Goal: Task Accomplishment & Management: Manage account settings

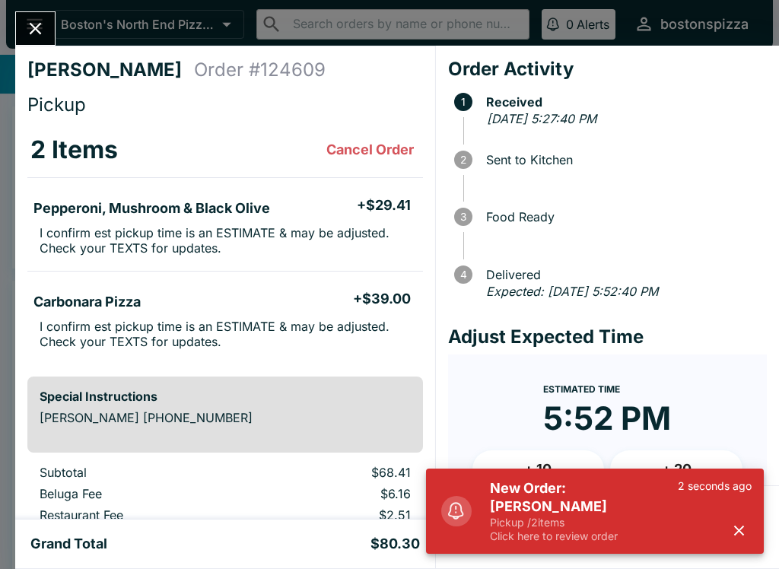
click at [728, 539] on div "2 seconds ago" at bounding box center [715, 511] width 74 height 64
click at [729, 539] on button "button" at bounding box center [738, 530] width 25 height 25
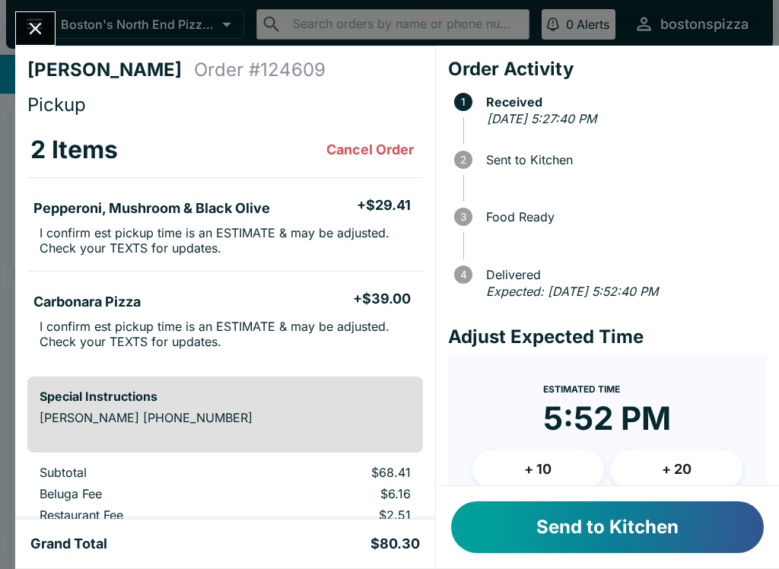
click at [560, 465] on button "+ 10" at bounding box center [538, 469] width 132 height 38
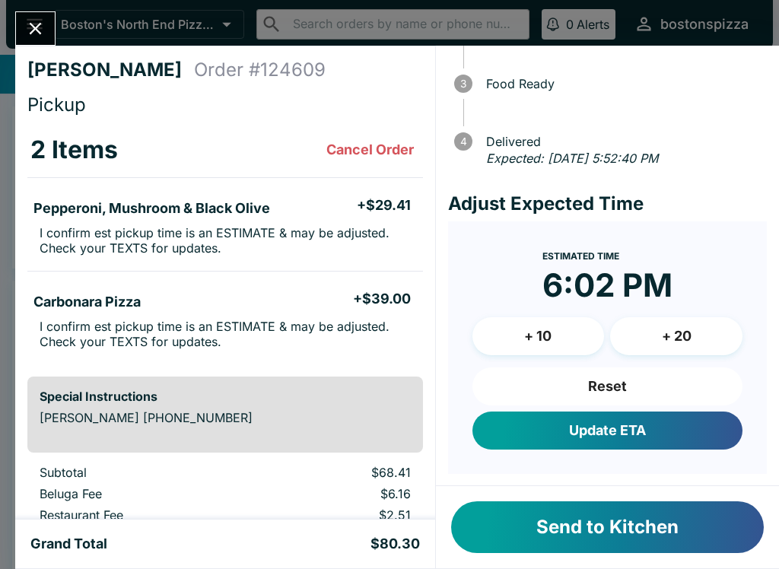
scroll to position [132, 0]
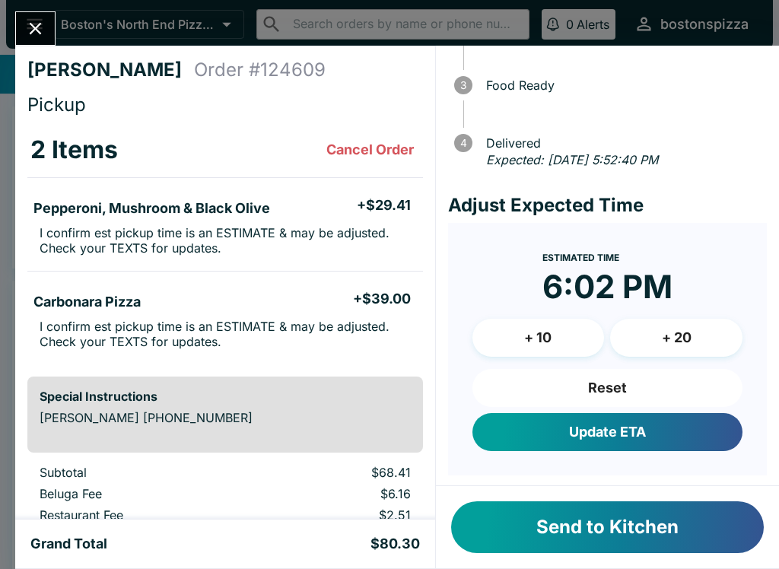
click at [624, 423] on button "Update ETA" at bounding box center [607, 432] width 270 height 38
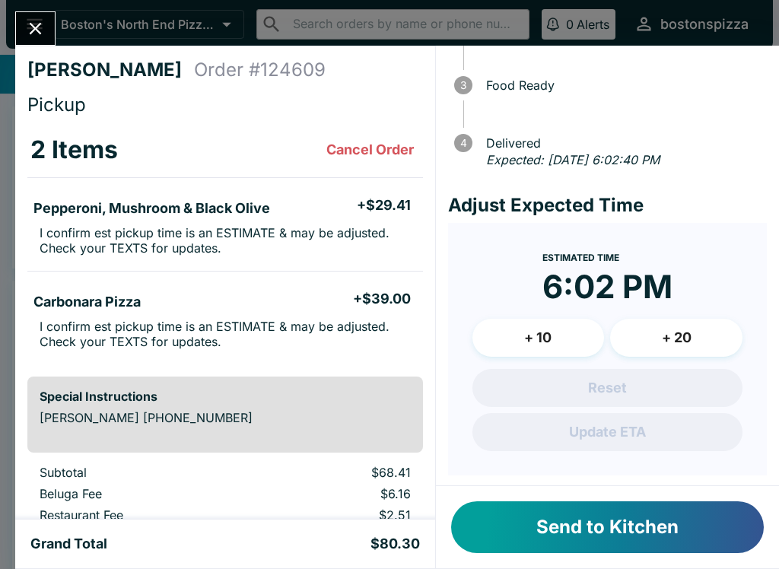
click at [654, 512] on button "Send to Kitchen" at bounding box center [607, 527] width 313 height 52
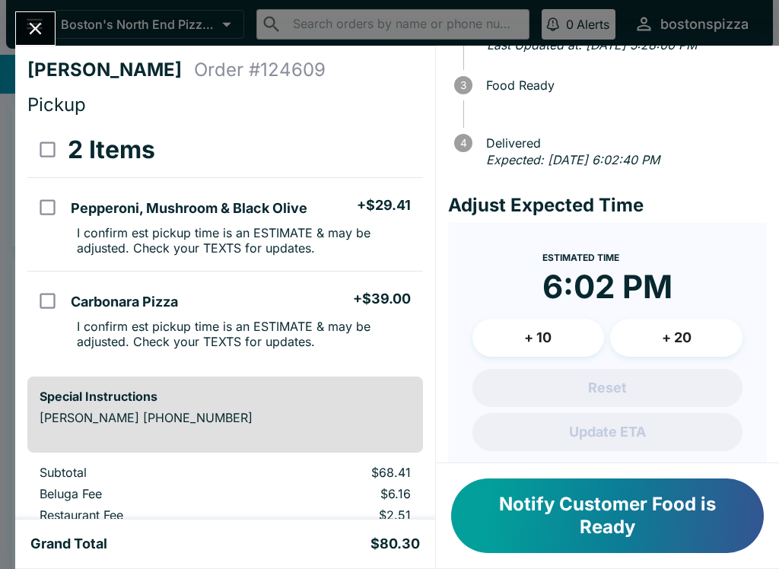
click at [41, 31] on icon "Close" at bounding box center [35, 28] width 21 height 21
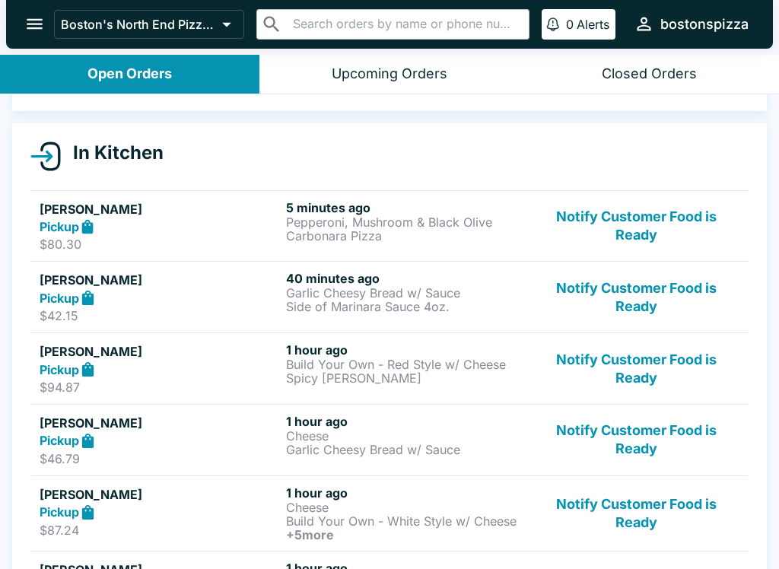
scroll to position [135, 0]
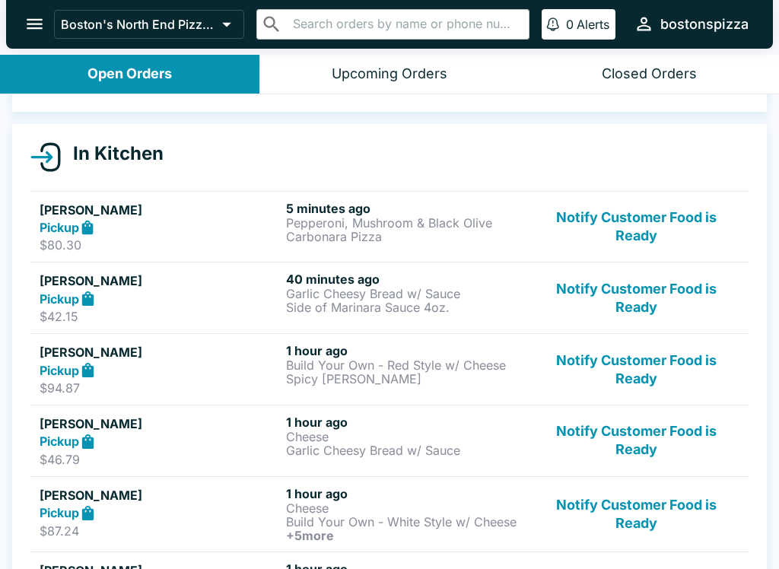
click at [228, 367] on div "Pickup" at bounding box center [160, 369] width 240 height 17
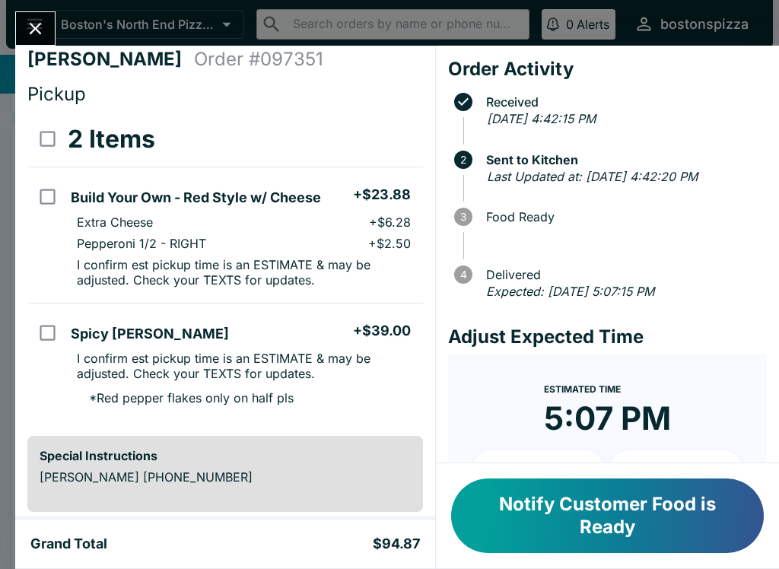
scroll to position [19, 0]
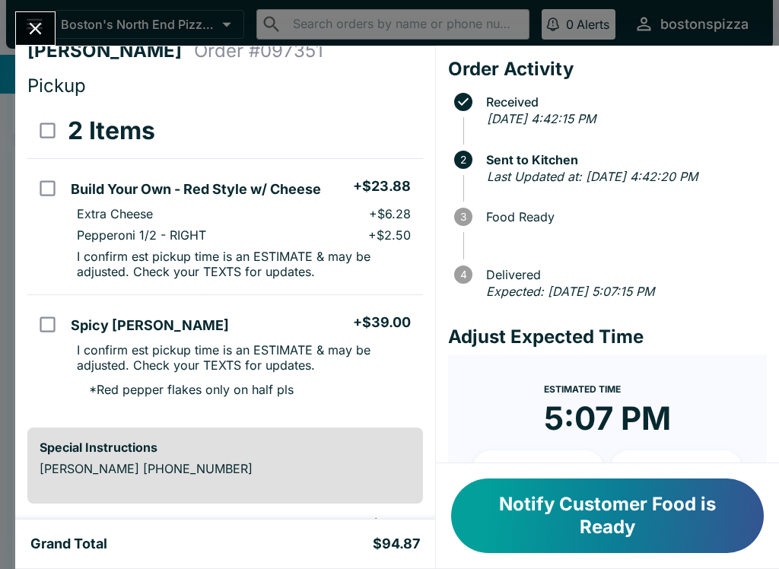
click at [37, 40] on button "Close" at bounding box center [35, 28] width 39 height 33
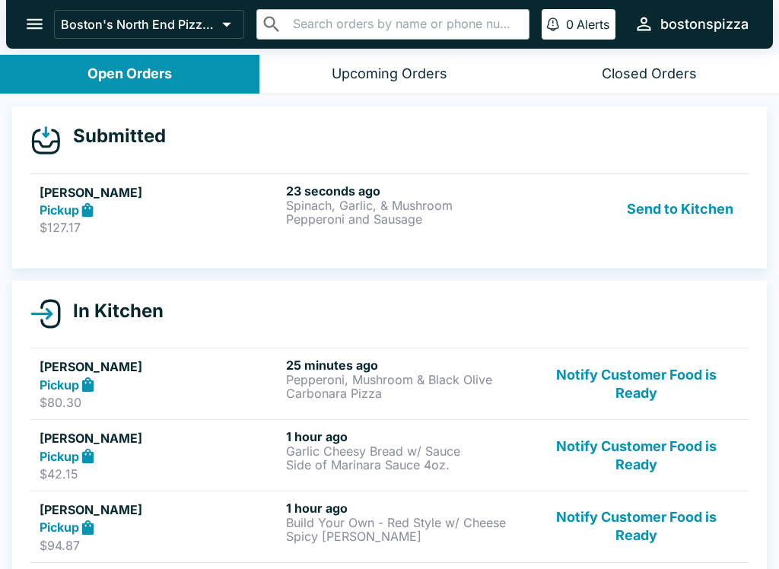
click at [186, 217] on div "Pickup" at bounding box center [160, 210] width 240 height 17
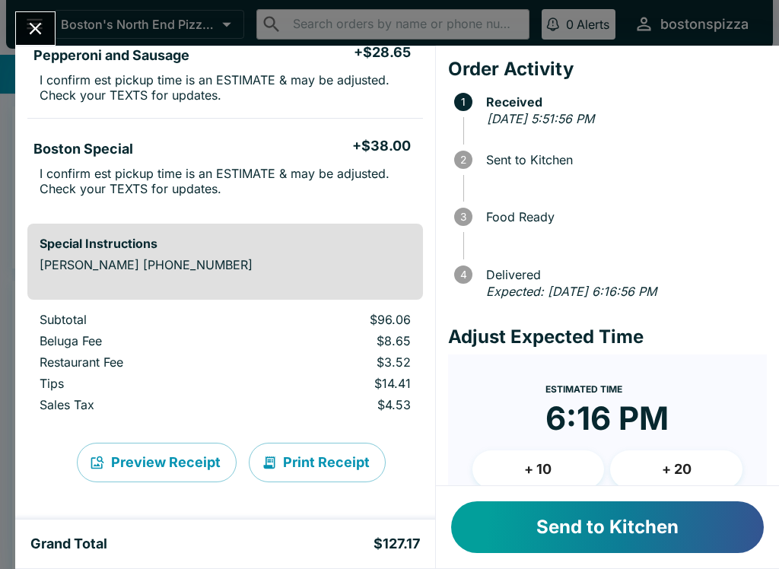
scroll to position [246, 0]
click at [539, 471] on button "+ 10" at bounding box center [538, 469] width 132 height 38
click at [603, 535] on button "Send to Kitchen" at bounding box center [607, 527] width 313 height 52
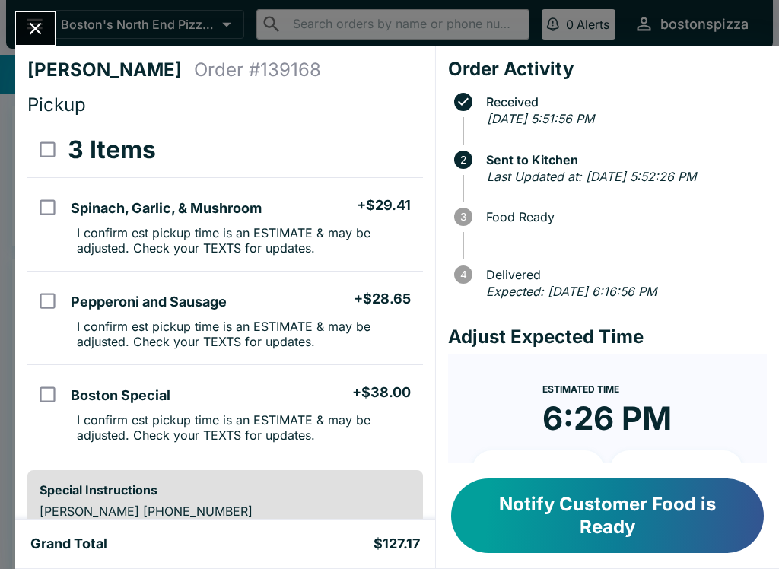
scroll to position [0, 0]
click at [49, 28] on button "Close" at bounding box center [35, 28] width 39 height 33
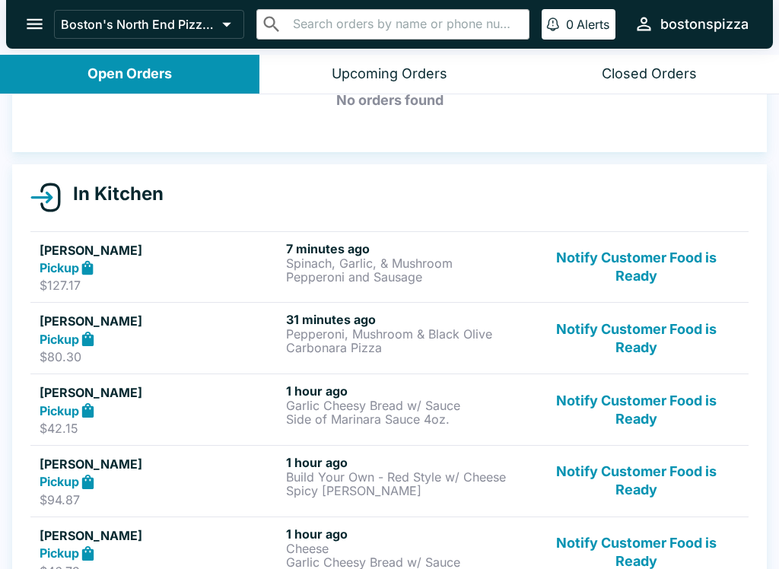
scroll to position [94, 0]
click at [635, 326] on button "Notify Customer Food is Ready" at bounding box center [636, 338] width 206 height 52
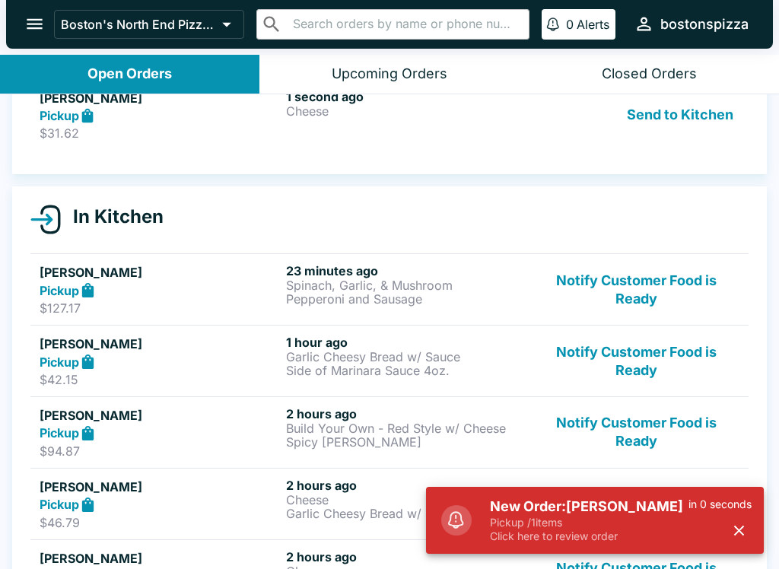
click at [509, 540] on p "Click here to review order" at bounding box center [589, 536] width 198 height 14
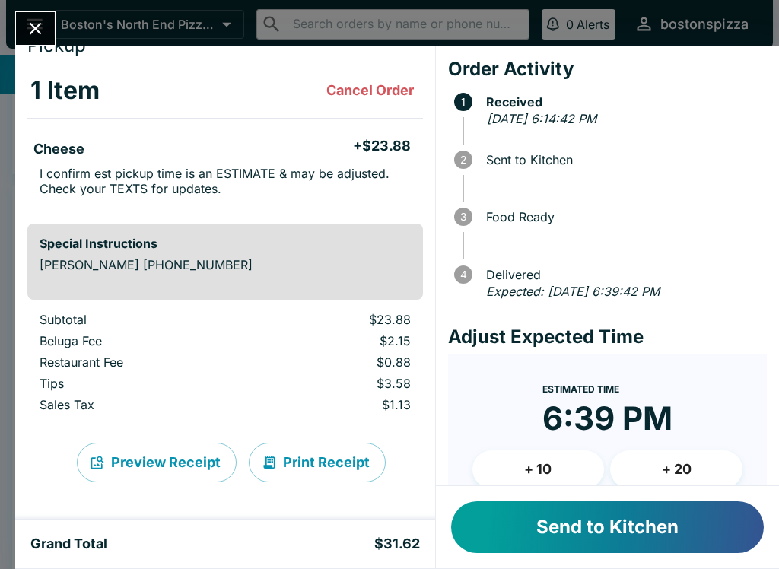
scroll to position [59, 0]
click at [690, 456] on button "+ 20" at bounding box center [676, 469] width 132 height 38
click at [659, 528] on button "Send to Kitchen" at bounding box center [607, 527] width 313 height 52
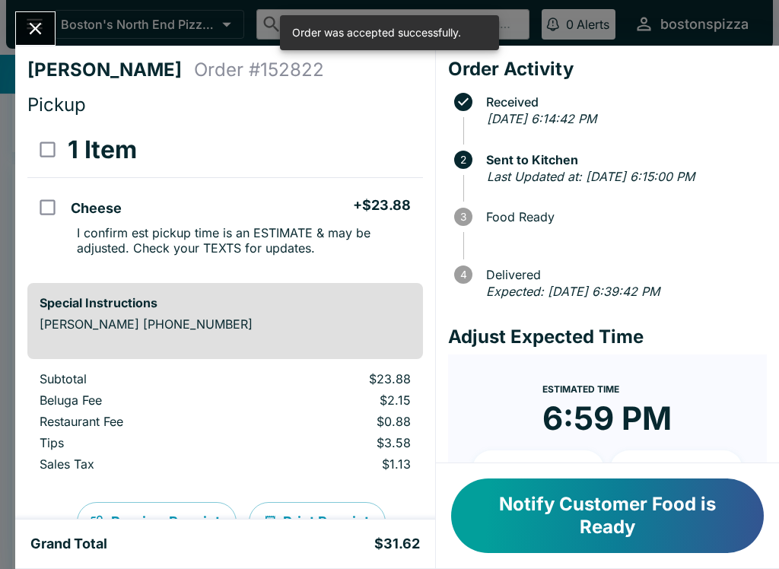
scroll to position [0, 0]
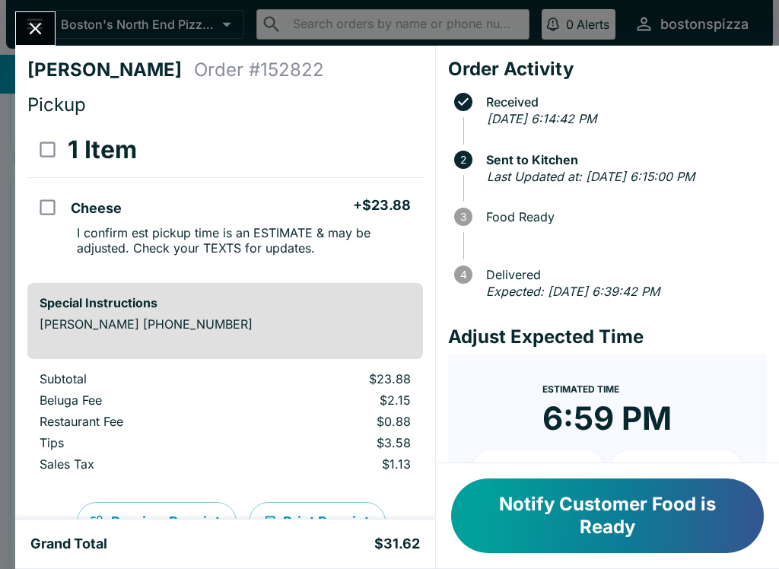
click at [46, 19] on button "Close" at bounding box center [35, 28] width 39 height 33
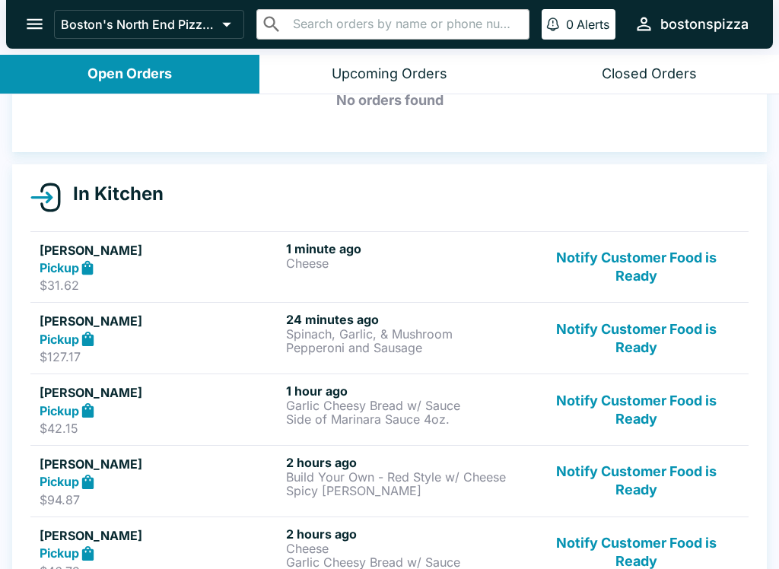
scroll to position [147, 0]
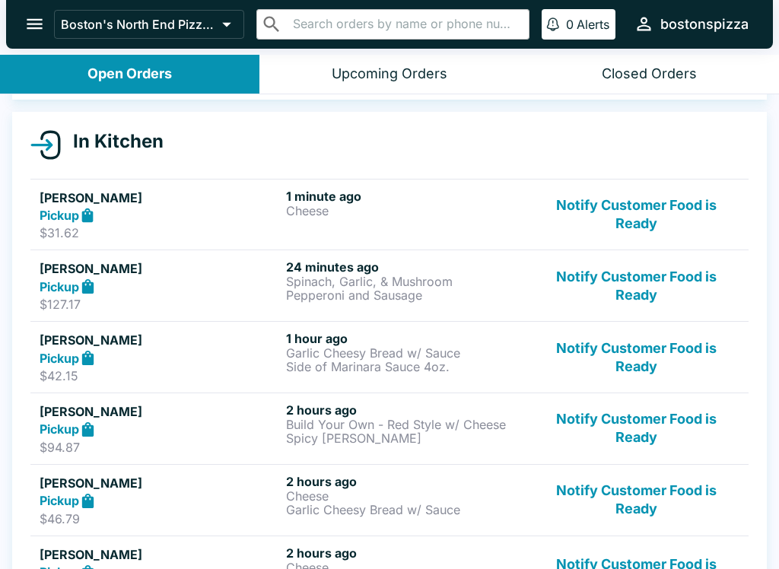
click at [627, 439] on button "Notify Customer Food is Ready" at bounding box center [636, 428] width 206 height 52
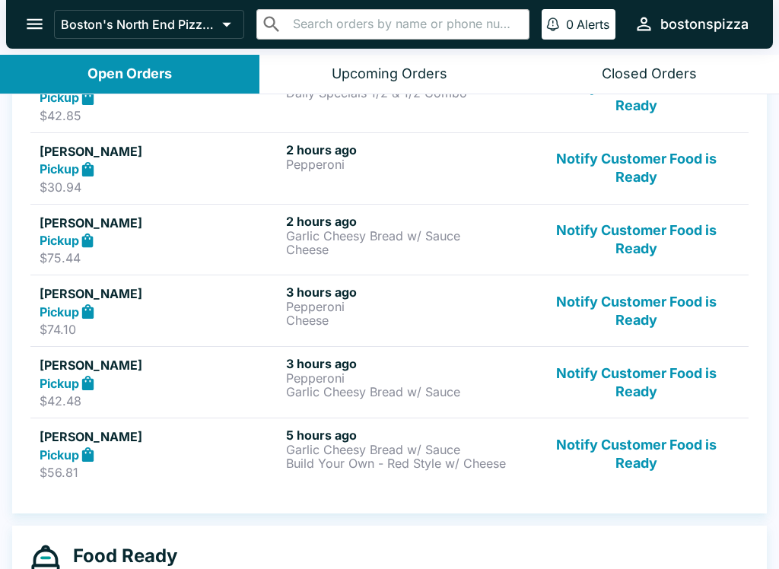
scroll to position [626, 0]
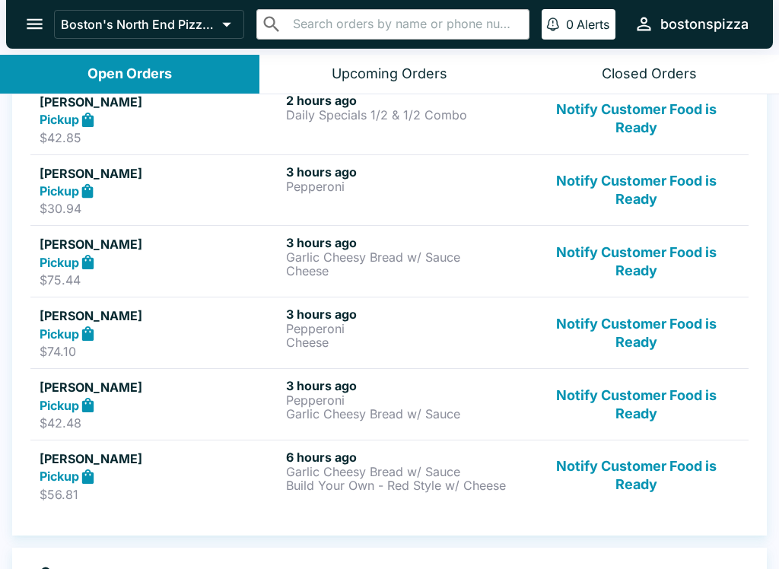
click at [619, 524] on div "In Kitchen [PERSON_NAME] Pickup $31.62 36 minutes ago Cheese Notify Customer Fo…" at bounding box center [389, 95] width 754 height 880
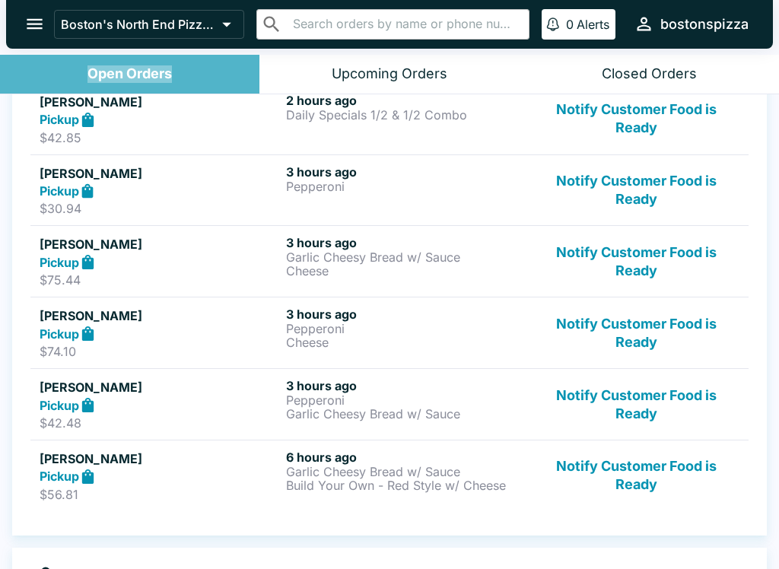
click at [144, 66] on div "Open Orders" at bounding box center [129, 73] width 84 height 17
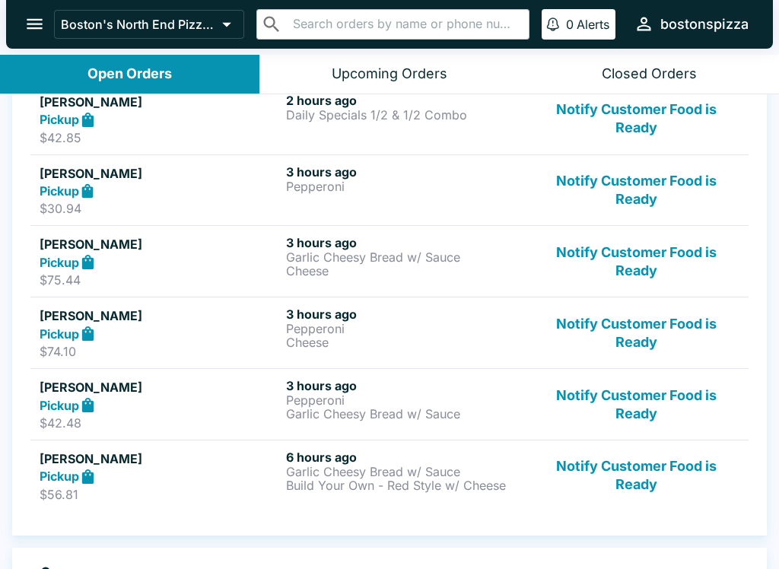
click at [421, 68] on div "Upcoming Orders" at bounding box center [390, 73] width 116 height 17
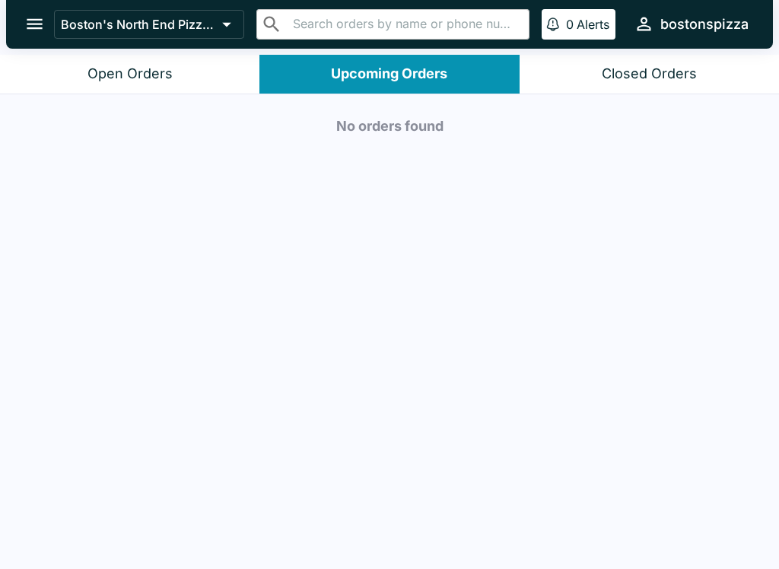
click at [160, 78] on div "Open Orders" at bounding box center [129, 73] width 85 height 17
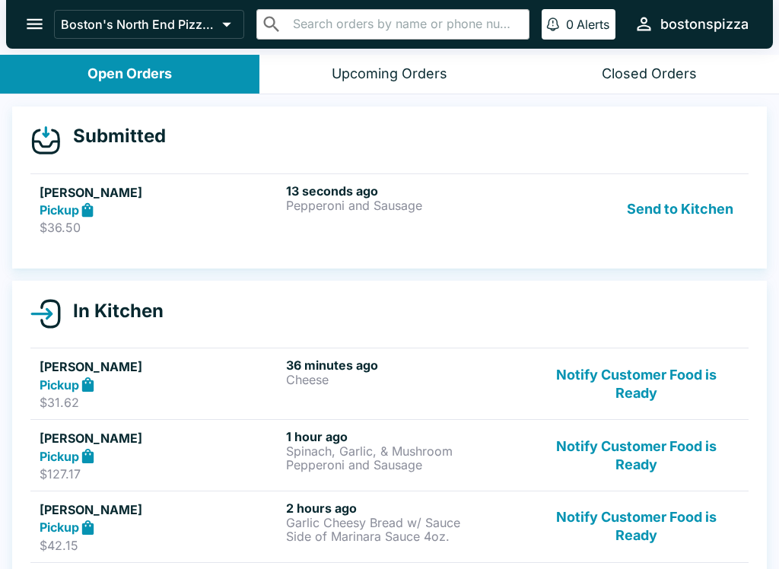
click at [167, 208] on div "Pickup" at bounding box center [160, 210] width 240 height 17
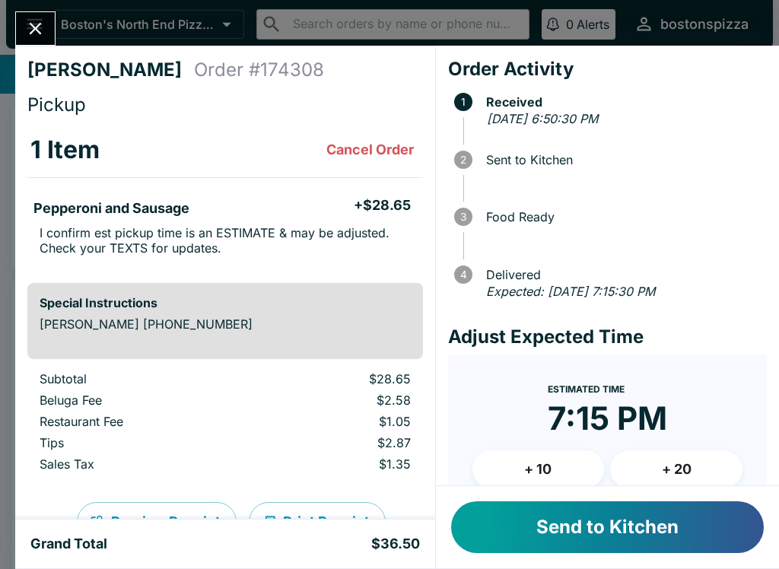
click at [684, 459] on button "+ 20" at bounding box center [676, 469] width 132 height 38
click at [621, 541] on button "Send to Kitchen" at bounding box center [607, 527] width 313 height 52
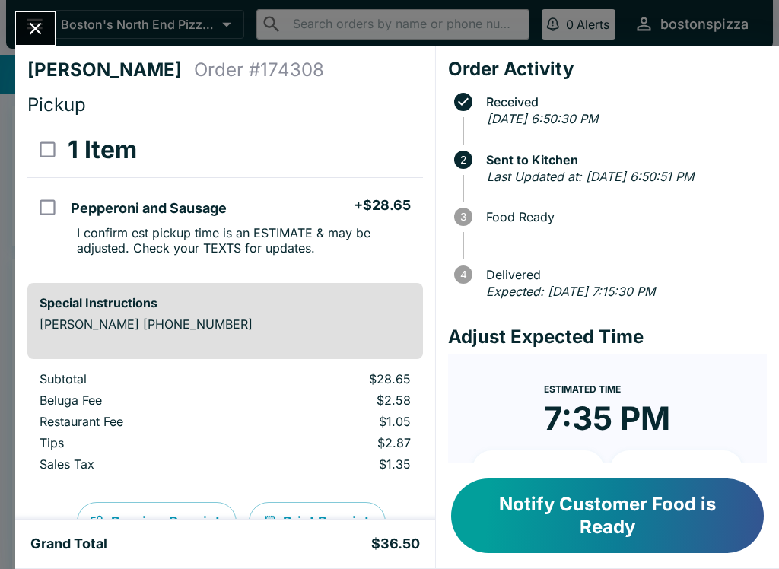
click at [50, 31] on button "Close" at bounding box center [35, 28] width 39 height 33
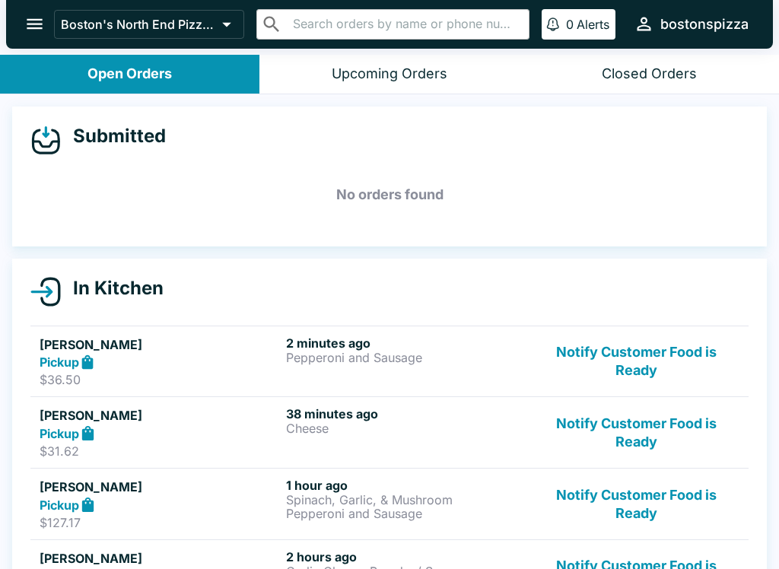
click at [632, 432] on button "Notify Customer Food is Ready" at bounding box center [636, 432] width 206 height 52
